Goal: Transaction & Acquisition: Download file/media

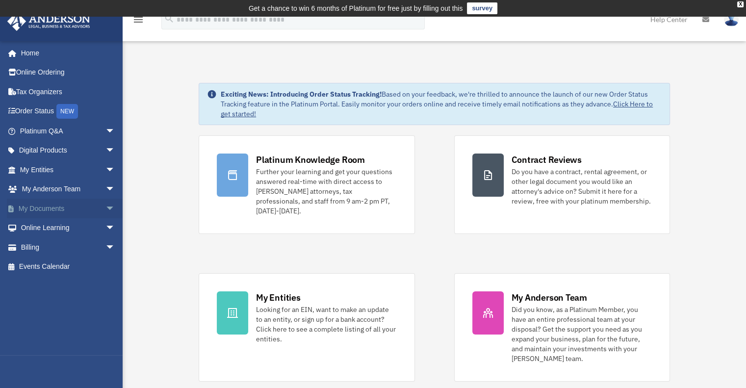
click at [39, 208] on link "My Documents arrow_drop_down" at bounding box center [68, 209] width 123 height 20
click at [105, 209] on span "arrow_drop_down" at bounding box center [115, 209] width 20 height 20
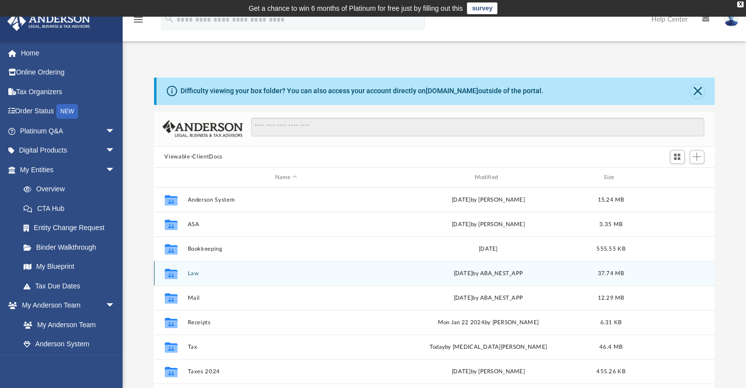
click at [177, 275] on icon "Collaborated Folder" at bounding box center [171, 274] width 16 height 16
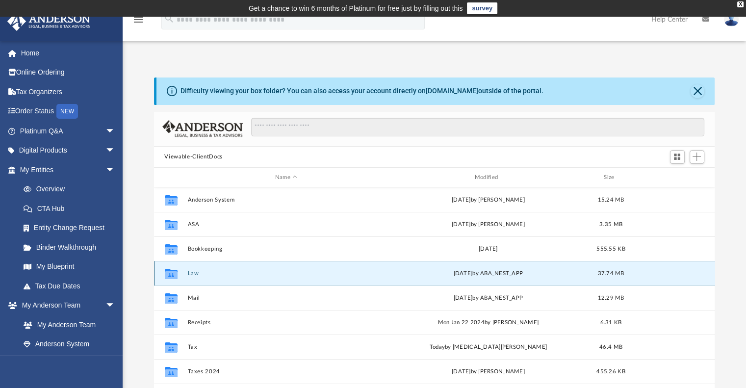
click at [193, 273] on button "Law" at bounding box center [286, 273] width 198 height 6
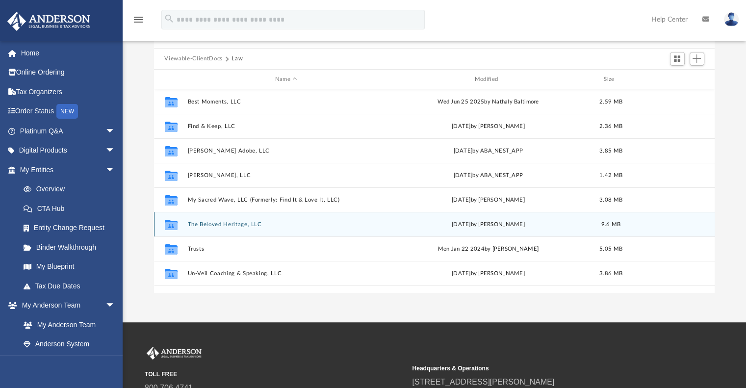
click at [227, 228] on div "Collaborated Folder The Beloved Heritage, LLC [DATE] by [PERSON_NAME] 9.6 MB" at bounding box center [434, 224] width 561 height 25
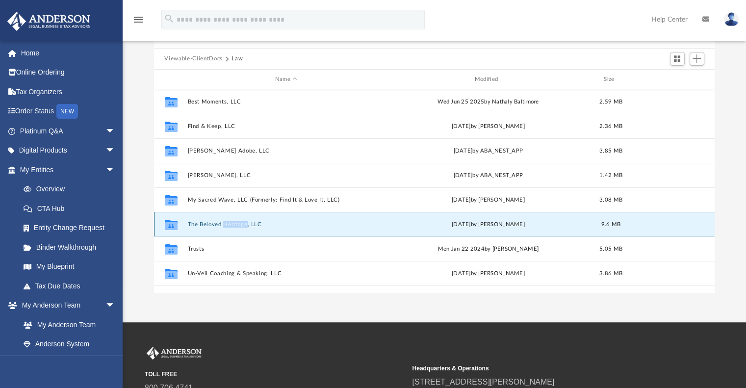
click at [227, 228] on div "Collaborated Folder The Beloved Heritage, LLC [DATE] by [PERSON_NAME] 9.6 MB" at bounding box center [434, 224] width 561 height 25
click at [206, 222] on button "The Beloved Heritage, LLC" at bounding box center [286, 224] width 198 height 6
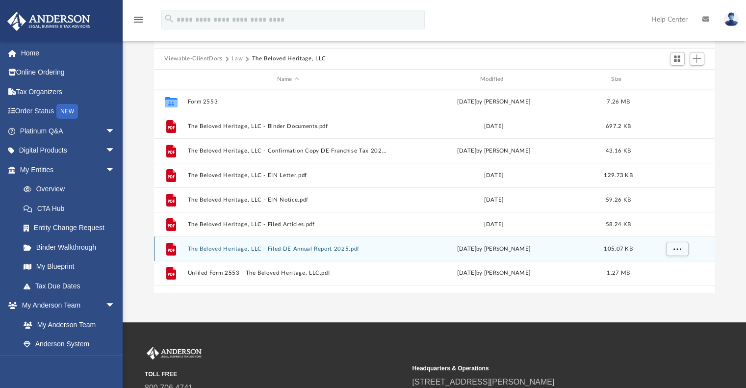
click at [172, 252] on icon "grid" at bounding box center [171, 249] width 10 height 13
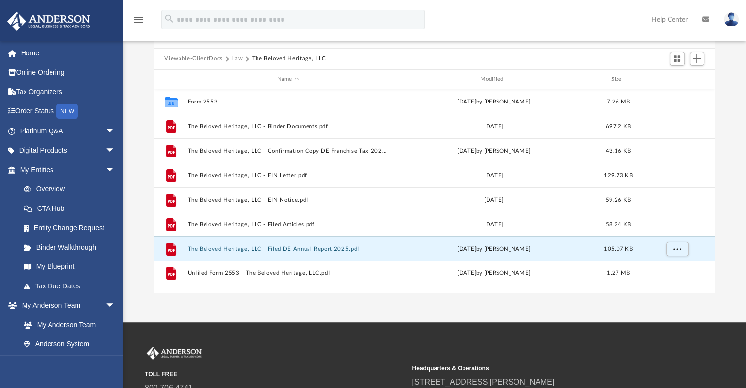
click at [274, 56] on button "The Beloved Heritage, LLC" at bounding box center [289, 58] width 74 height 9
click at [235, 59] on button "Law" at bounding box center [236, 58] width 11 height 9
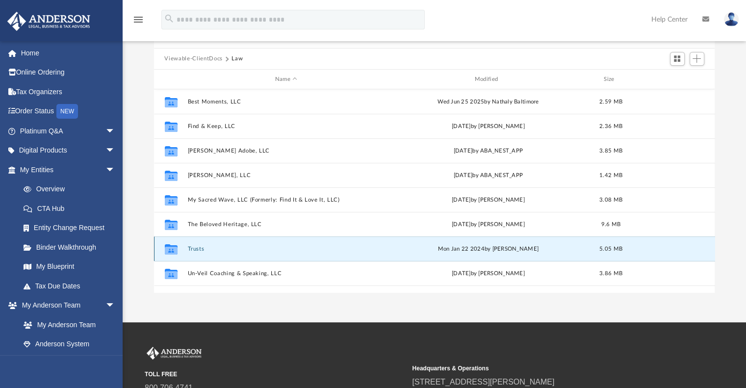
click at [197, 247] on button "Trusts" at bounding box center [286, 249] width 198 height 6
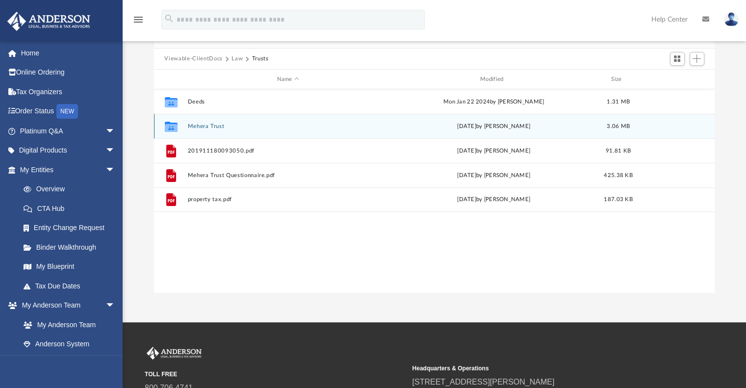
click at [197, 123] on button "Mehera Trust" at bounding box center [287, 126] width 201 height 6
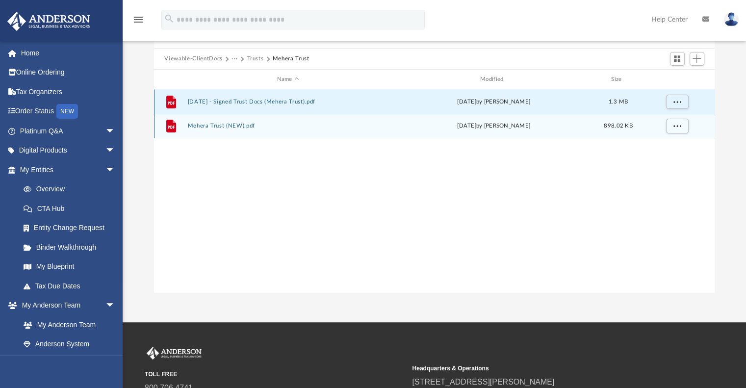
click at [245, 101] on button "[DATE] - Signed Trust Docs (Mehera Trust).pdf" at bounding box center [287, 102] width 201 height 6
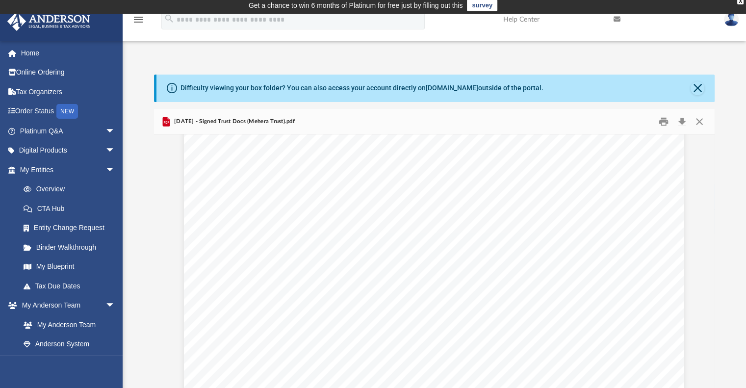
scroll to position [1404, 0]
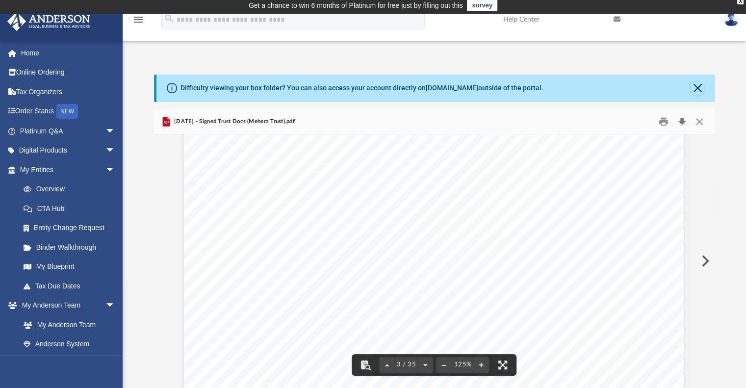
click at [679, 121] on button "Download" at bounding box center [682, 121] width 18 height 15
